Goal: Task Accomplishment & Management: Use online tool/utility

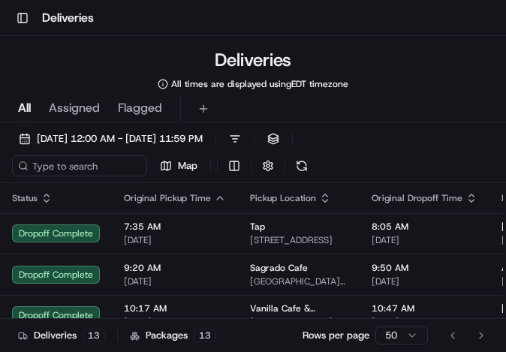
click at [444, 73] on div "Deliveries All times are displayed using EDT timezone" at bounding box center [253, 69] width 506 height 42
click at [200, 22] on div "Toggle Sidebar Deliveries" at bounding box center [253, 18] width 506 height 36
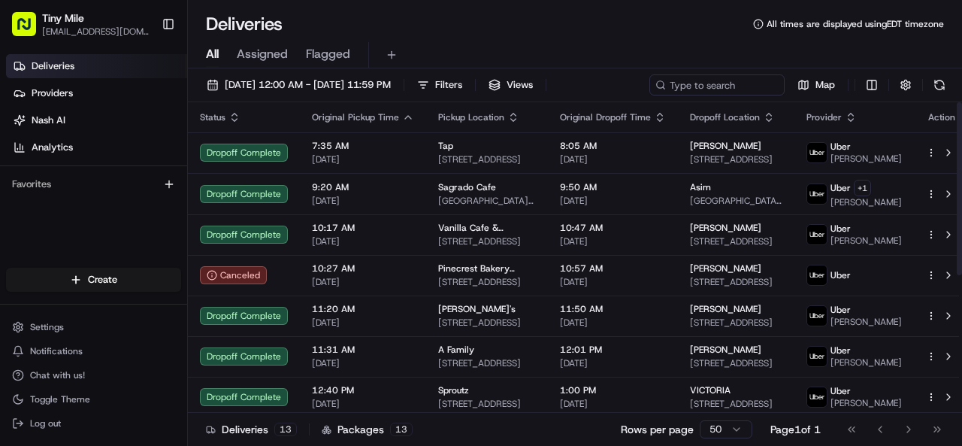
click at [395, 114] on div "Original Pickup Time" at bounding box center [363, 117] width 102 height 12
click at [506, 111] on icon "button" at bounding box center [513, 117] width 12 height 12
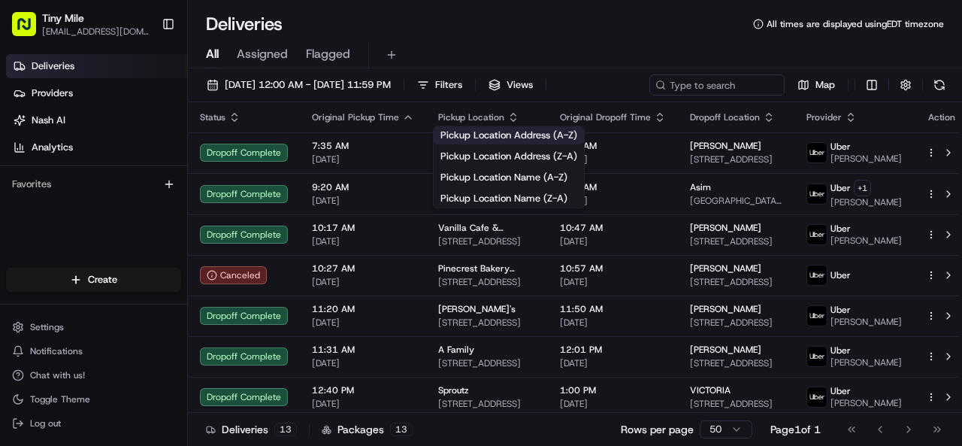
click at [506, 130] on button "Pickup Location Address (A-Z)" at bounding box center [509, 135] width 150 height 18
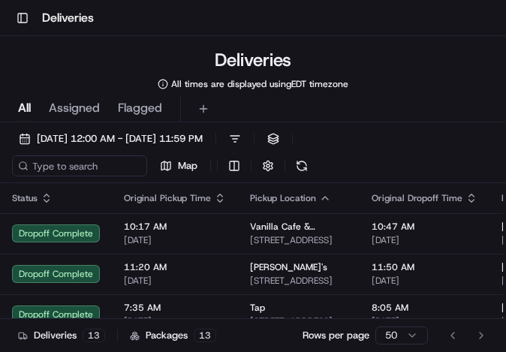
click at [368, 79] on div "Deliveries All times are displayed using EDT timezone" at bounding box center [253, 69] width 506 height 42
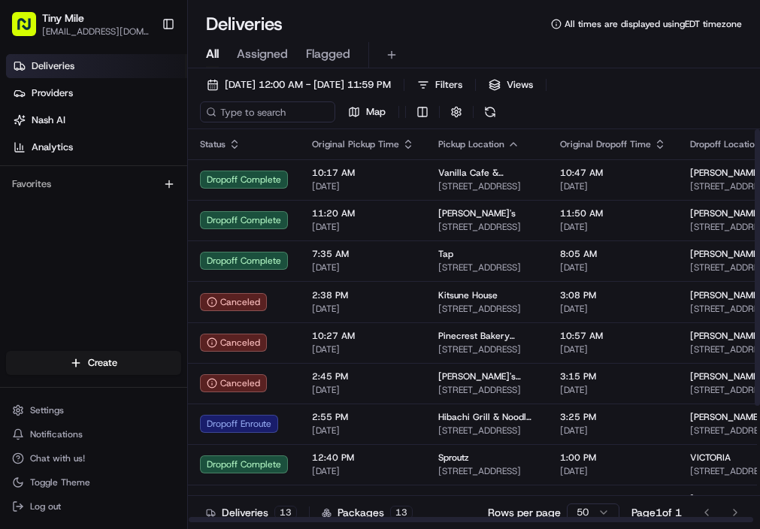
click at [408, 143] on icon "button" at bounding box center [408, 144] width 12 height 12
